Goal: Task Accomplishment & Management: Use online tool/utility

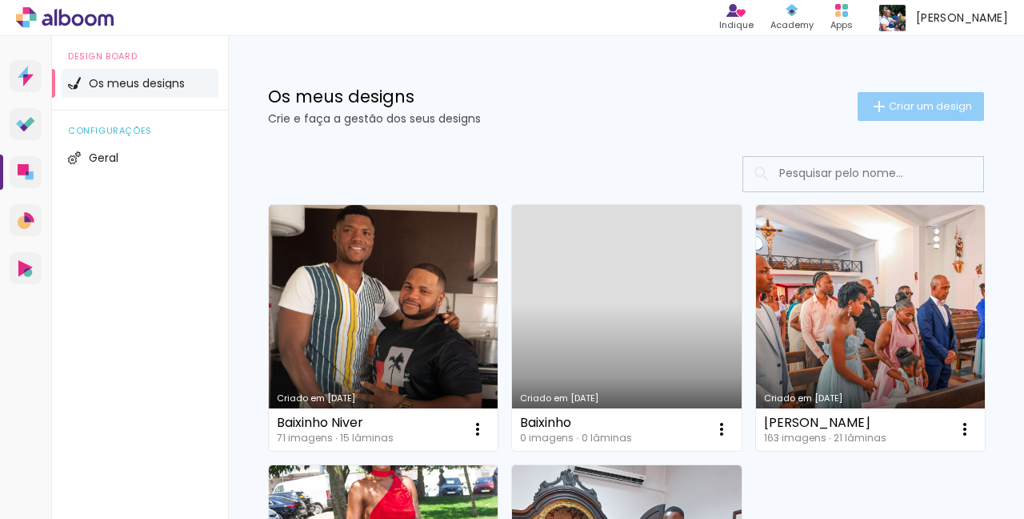
click at [902, 104] on span "Criar um design" at bounding box center [930, 106] width 83 height 10
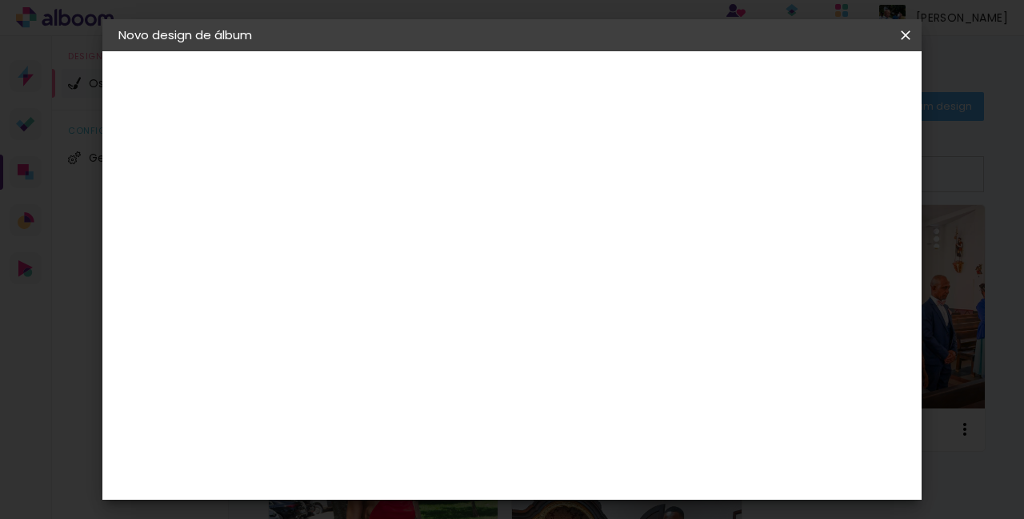
click at [380, 213] on input at bounding box center [380, 214] width 0 height 25
type input "r"
type input "Rute"
type paper-input "Rute"
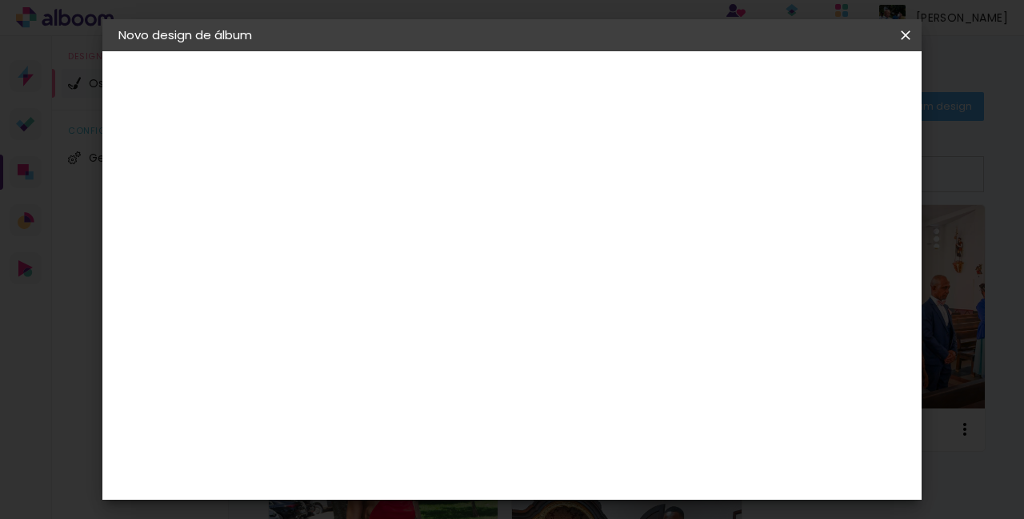
click at [0, 0] on slot "Avançar" at bounding box center [0, 0] width 0 height 0
click at [423, 366] on div "DreambooksPro" at bounding box center [422, 361] width 104 height 13
click at [474, 357] on div "DreambooksPro" at bounding box center [422, 361] width 104 height 13
click at [474, 362] on div "DreambooksPro" at bounding box center [422, 361] width 104 height 13
click at [469, 256] on iron-icon at bounding box center [462, 256] width 13 height 13
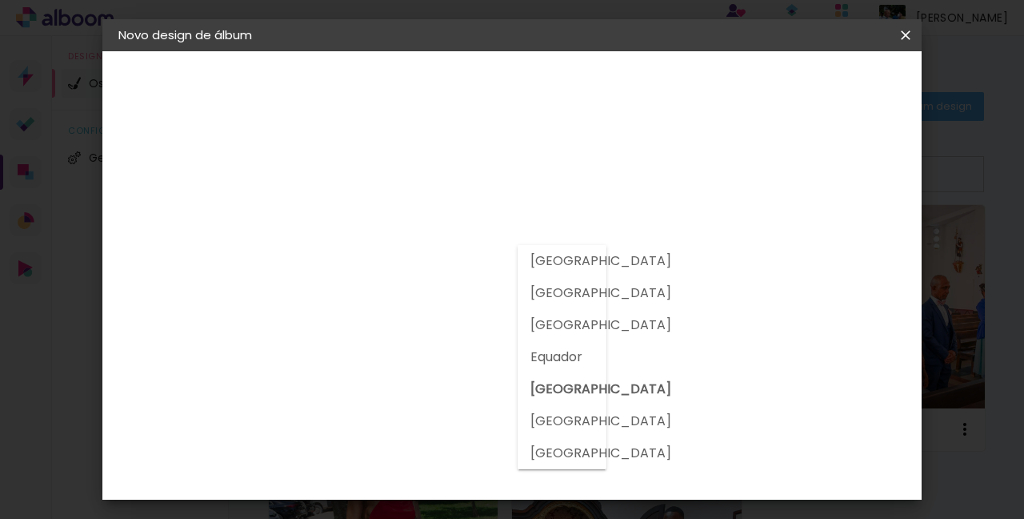
click at [615, 424] on album-spec-supplier-section at bounding box center [475, 298] width 280 height 287
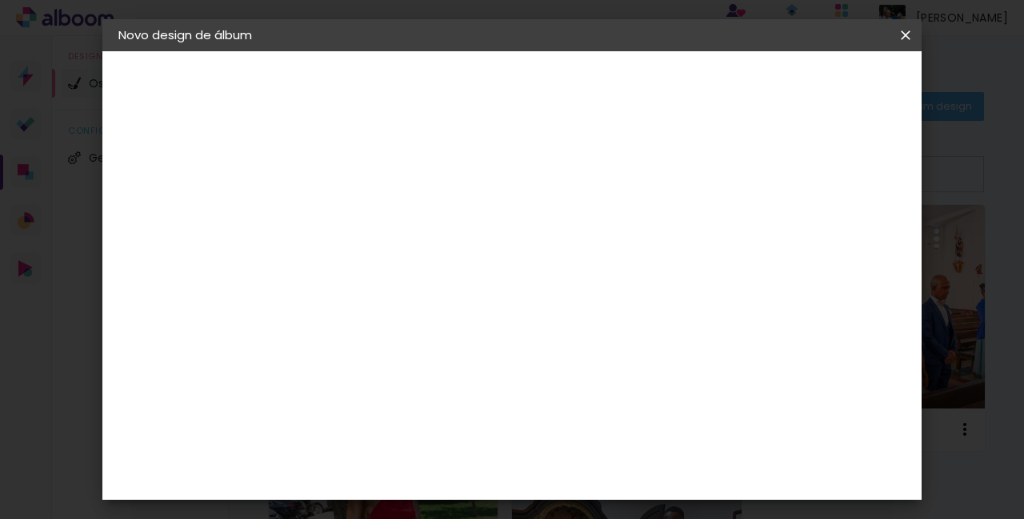
click at [454, 311] on input at bounding box center [404, 305] width 129 height 20
click at [474, 364] on div "DreambooksPro" at bounding box center [422, 361] width 104 height 13
click at [456, 306] on input at bounding box center [404, 305] width 129 height 20
click at [432, 307] on input "Prime Album" at bounding box center [386, 305] width 92 height 20
type input "Prime Album"
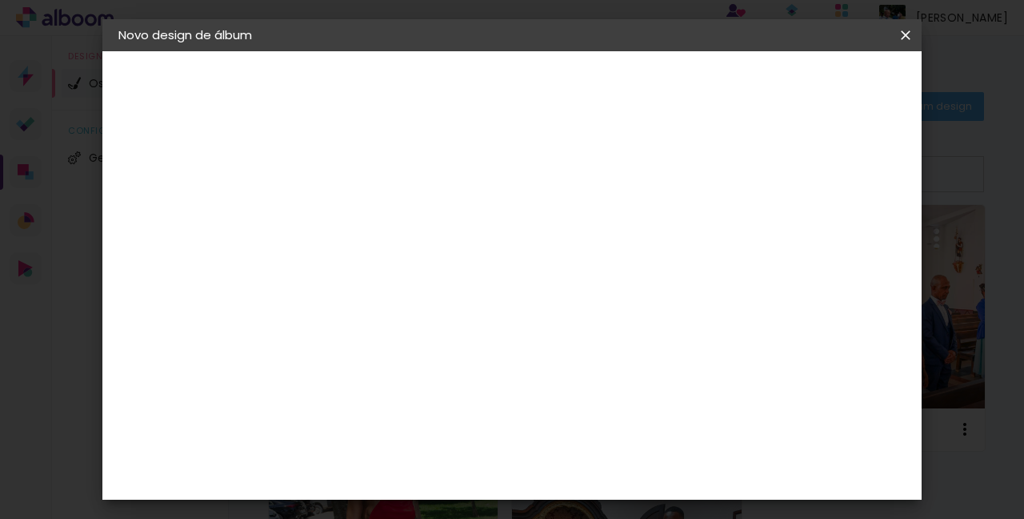
type paper-input "Prime Album"
click at [484, 332] on iron-icon at bounding box center [474, 340] width 19 height 19
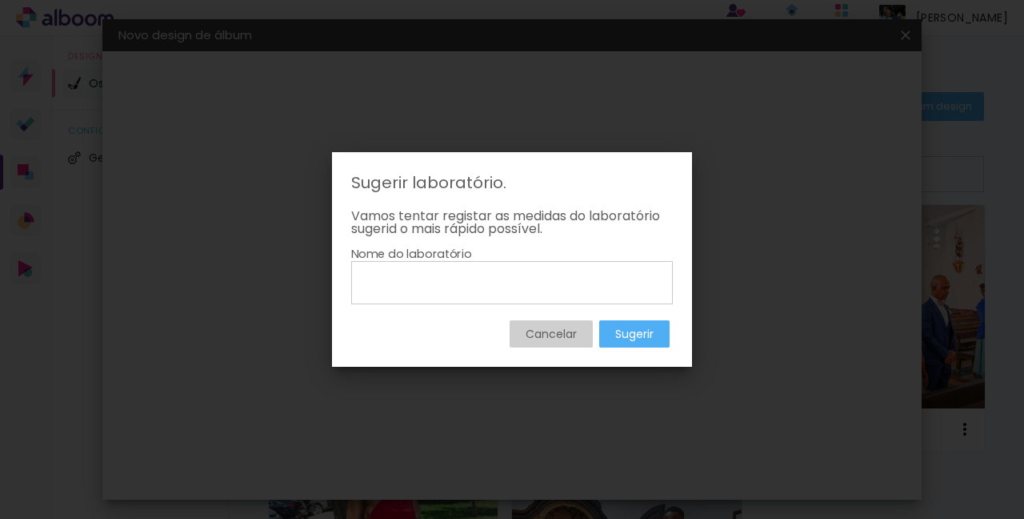
click at [555, 343] on paper-button "Cancelar" at bounding box center [551, 333] width 83 height 27
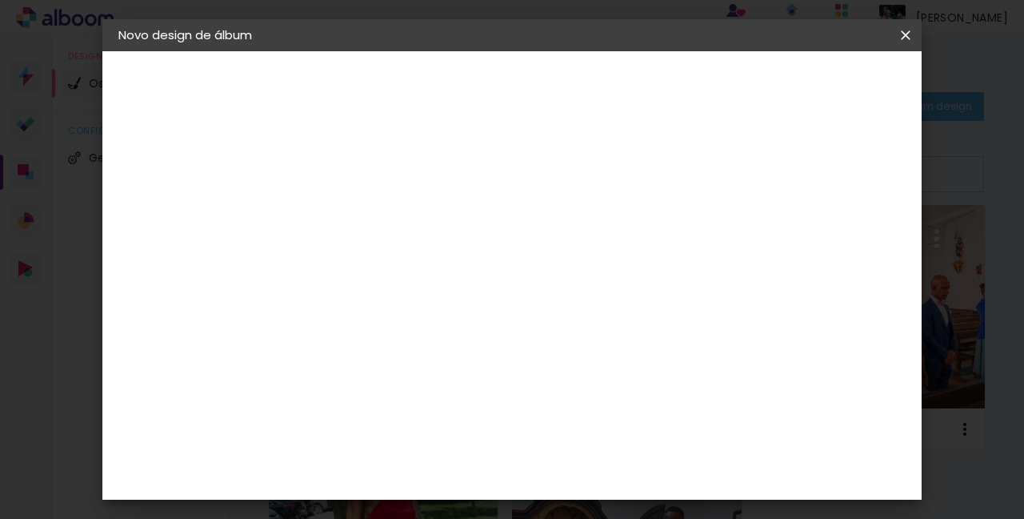
click at [0, 0] on slot "Tamanho Livre" at bounding box center [0, 0] width 0 height 0
click at [481, 246] on iron-icon at bounding box center [473, 246] width 16 height 19
click at [0, 0] on slot "Tamanho Livre" at bounding box center [0, 0] width 0 height 0
click at [432, 304] on input "Prime Album" at bounding box center [386, 305] width 92 height 20
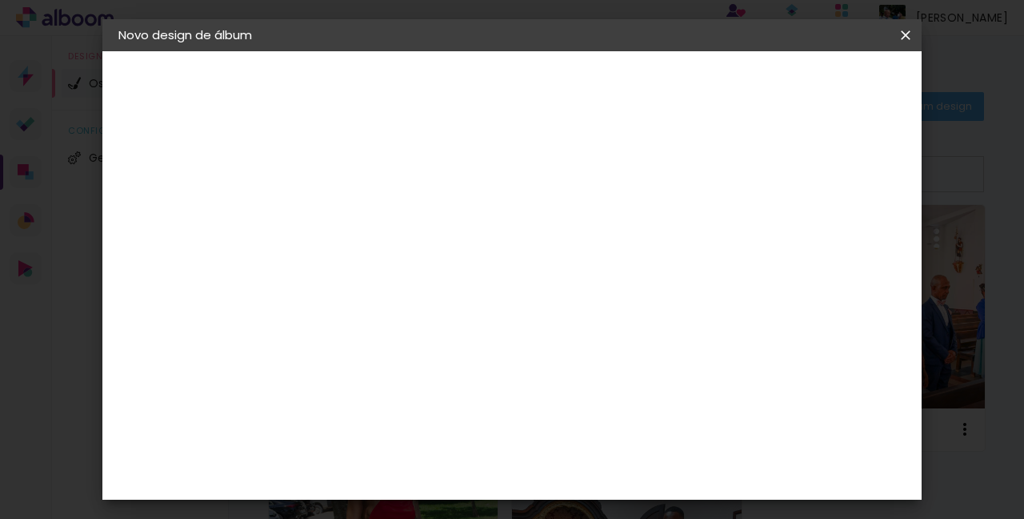
click at [0, 0] on slot "Avançar" at bounding box center [0, 0] width 0 height 0
click at [211, 168] on div "2. Especificações" at bounding box center [205, 163] width 175 height 19
click at [190, 240] on div "3. Revisão" at bounding box center [205, 243] width 175 height 19
click at [160, 241] on div "3. Revisão" at bounding box center [205, 243] width 175 height 19
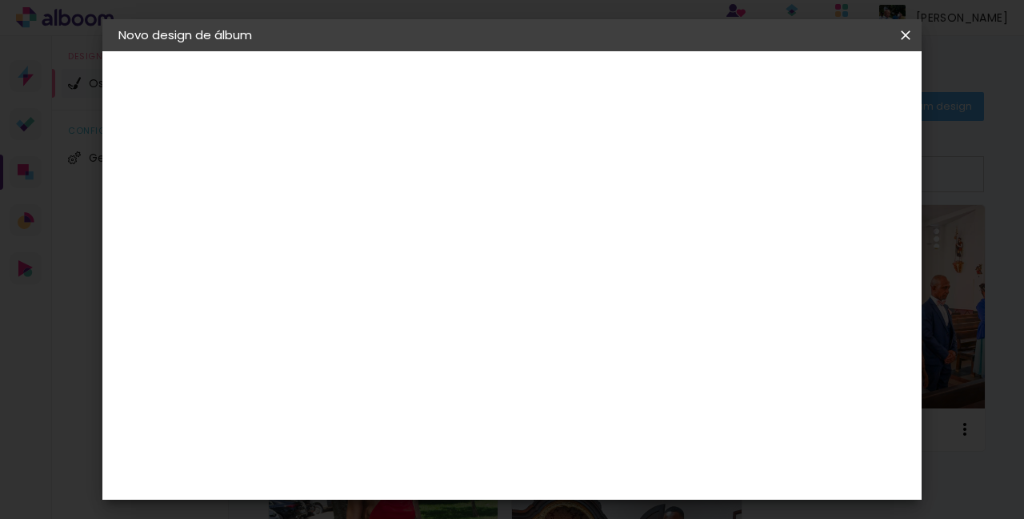
click at [135, 245] on iron-icon at bounding box center [127, 243] width 19 height 19
click at [127, 82] on iron-icon at bounding box center [127, 84] width 19 height 19
